Goal: Navigation & Orientation: Go to known website

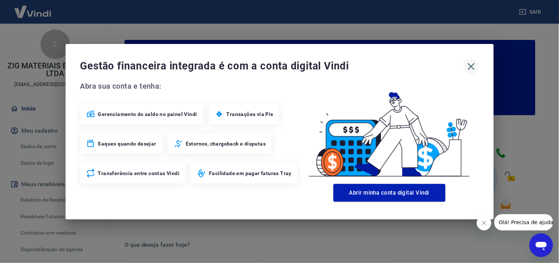
click at [469, 65] on icon "button" at bounding box center [472, 66] width 12 height 12
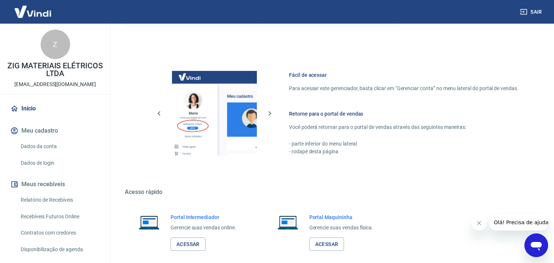
scroll to position [396, 0]
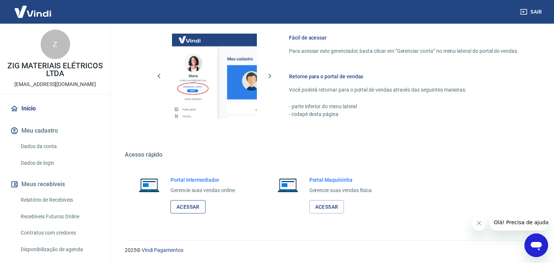
click at [195, 209] on link "Acessar" at bounding box center [187, 207] width 35 height 14
